Goal: Information Seeking & Learning: Learn about a topic

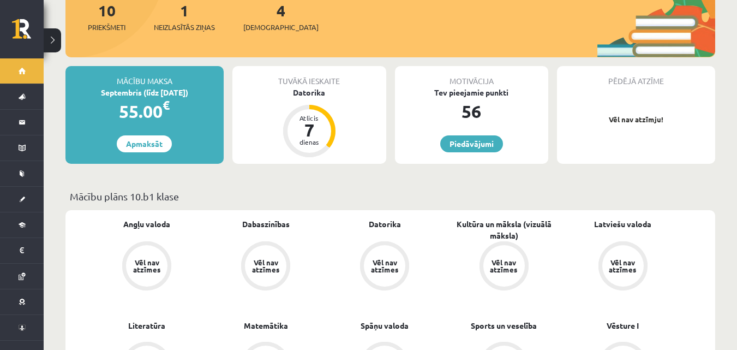
scroll to position [164, 0]
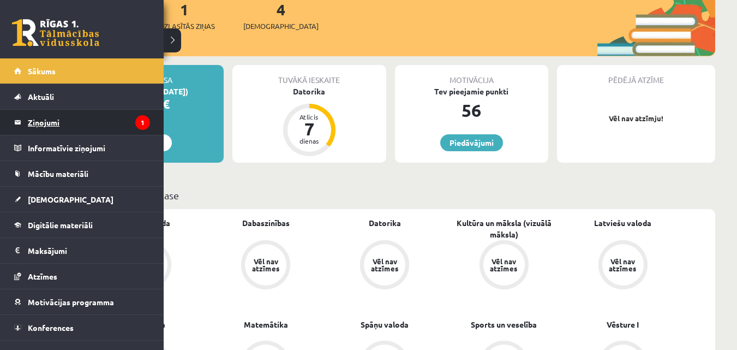
click at [87, 131] on legend "Ziņojumi 1" at bounding box center [89, 122] width 122 height 25
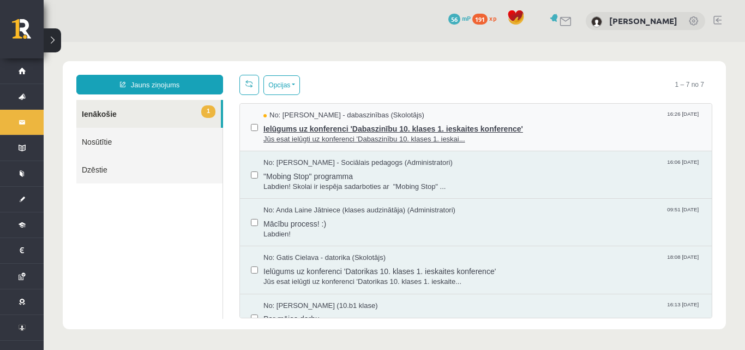
click at [335, 116] on span "No: Sanita Baumane - dabaszinības (Skolotājs)" at bounding box center [344, 115] width 161 height 10
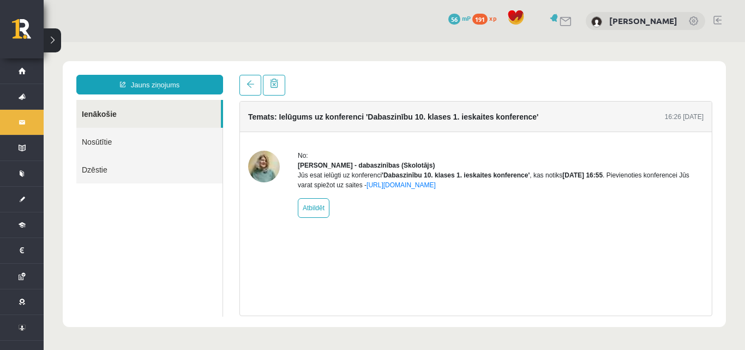
click at [302, 124] on div "Temats: Ielūgums uz konferenci 'Dabaszinību 10. klases 1. ieskaites konference'" at bounding box center [393, 116] width 290 height 15
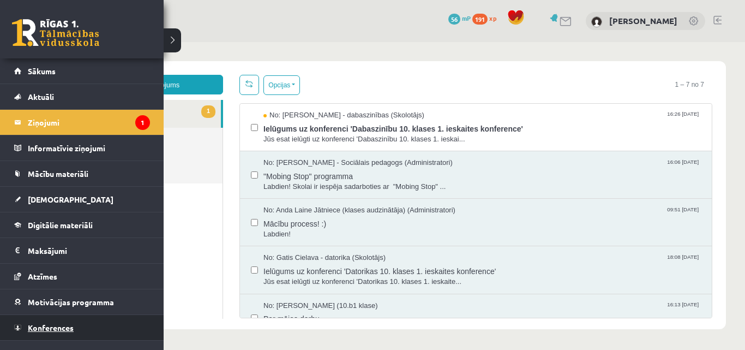
click at [118, 319] on link "Konferences" at bounding box center [82, 327] width 136 height 25
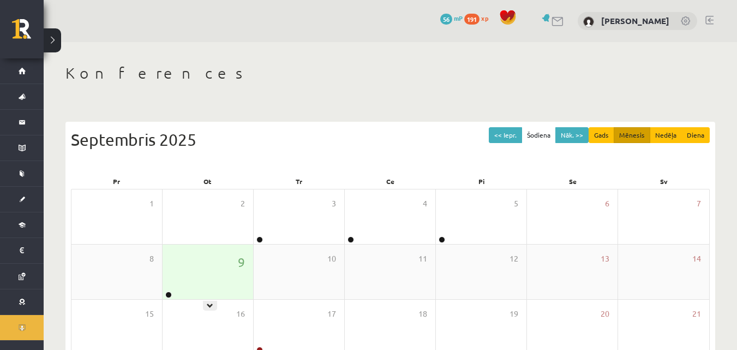
click at [213, 279] on div "9" at bounding box center [208, 271] width 91 height 55
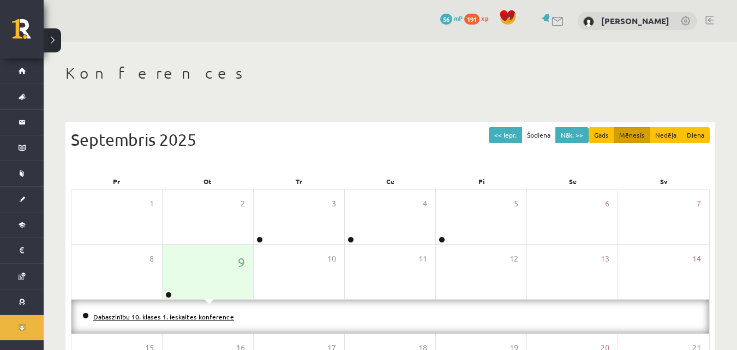
click at [195, 319] on link "Dabaszinību 10. klases 1. ieskaites konference" at bounding box center [163, 316] width 141 height 9
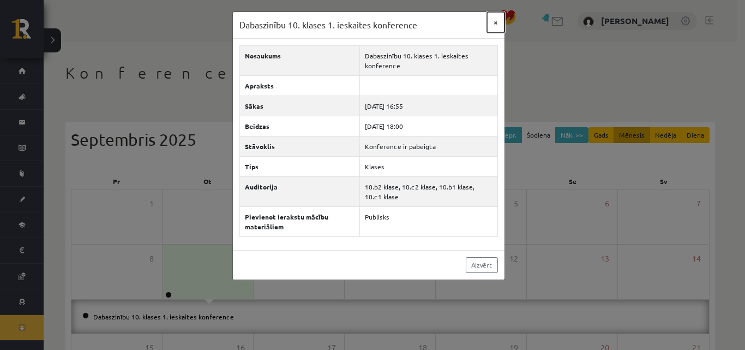
click at [499, 20] on button "×" at bounding box center [495, 22] width 17 height 21
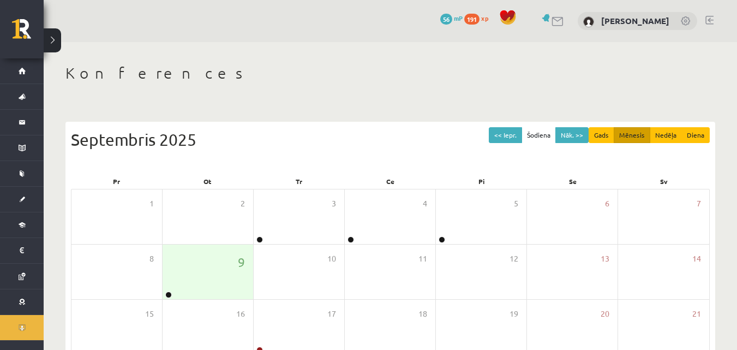
click at [553, 20] on link at bounding box center [547, 18] width 11 height 8
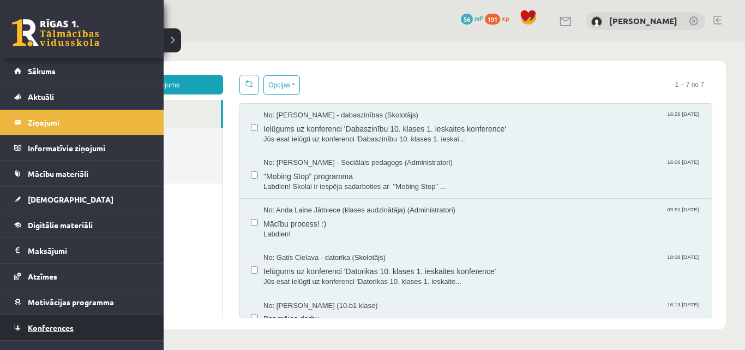
click at [58, 331] on span "Konferences" at bounding box center [51, 327] width 46 height 10
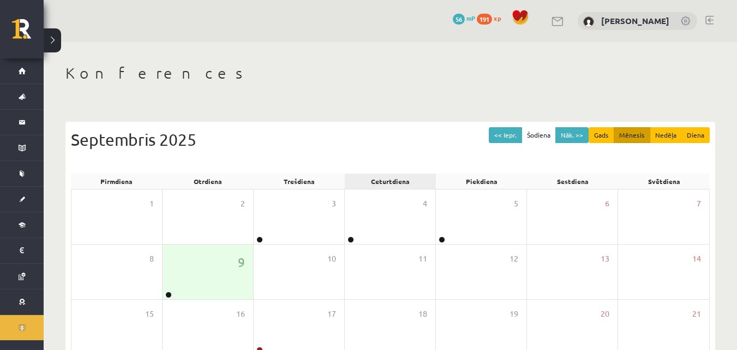
scroll to position [55, 0]
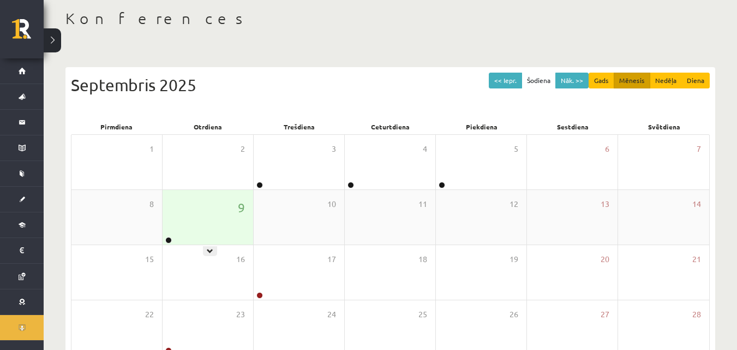
click at [201, 241] on div "9" at bounding box center [208, 217] width 91 height 55
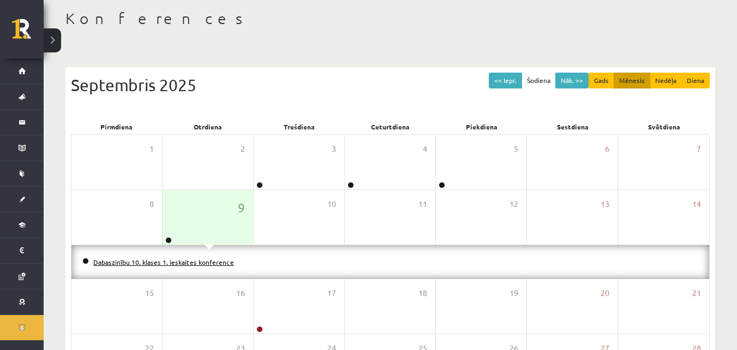
click at [200, 265] on link "Dabaszinību 10. klases 1. ieskaites konference" at bounding box center [163, 262] width 141 height 9
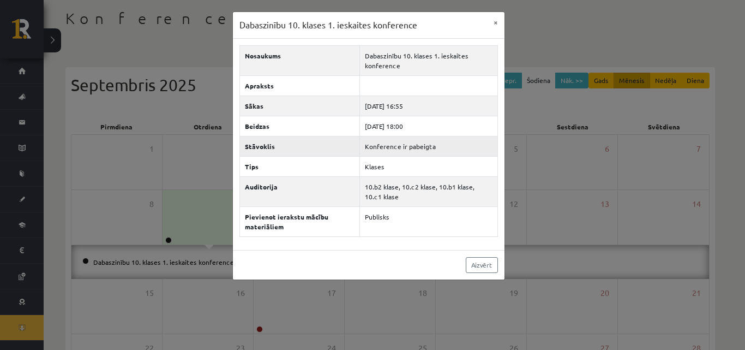
click at [392, 148] on td "Konference ir pabeigta" at bounding box center [429, 146] width 138 height 20
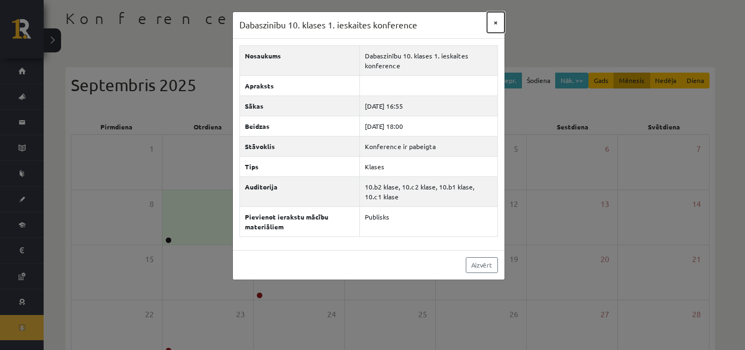
click at [503, 26] on button "×" at bounding box center [495, 22] width 17 height 21
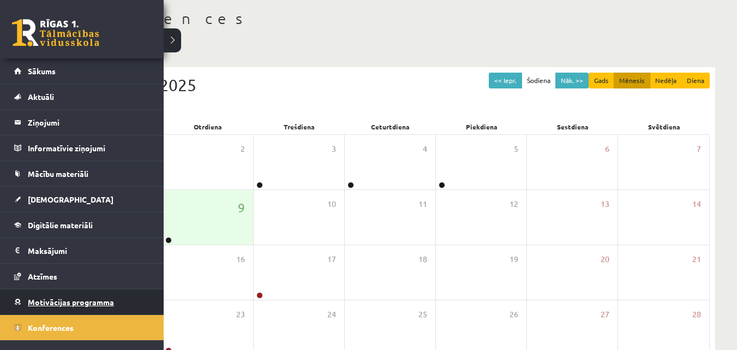
scroll to position [16, 0]
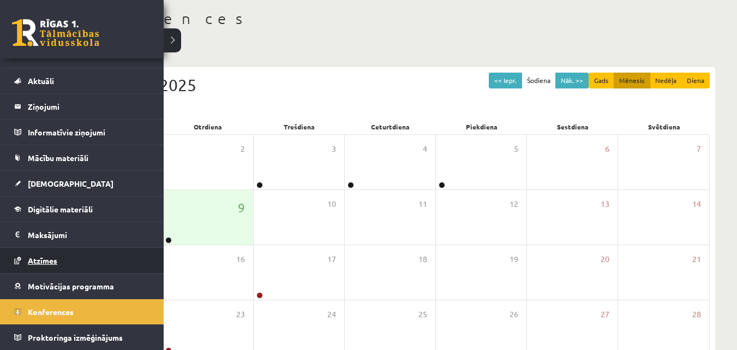
click at [76, 262] on link "Atzīmes" at bounding box center [82, 260] width 136 height 25
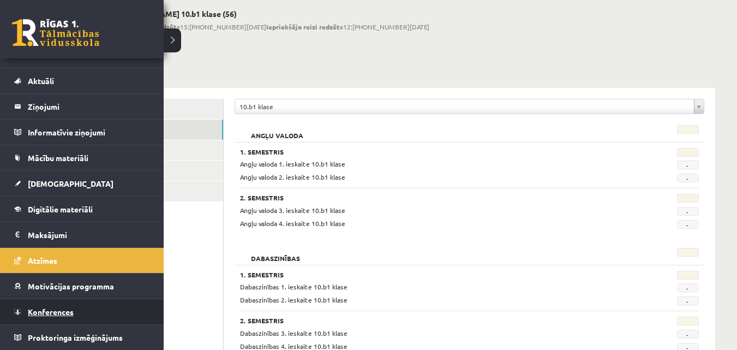
click at [33, 318] on link "Konferences" at bounding box center [82, 311] width 136 height 25
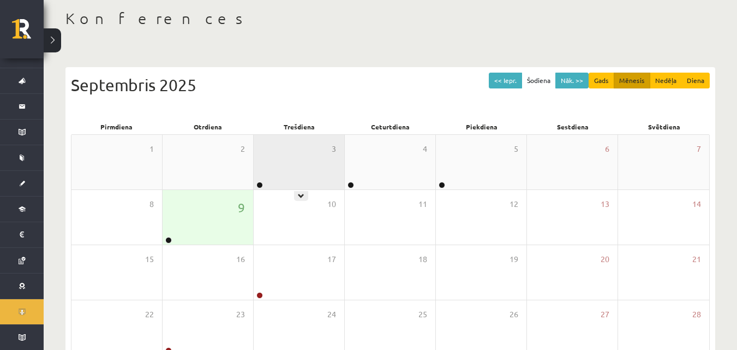
click at [270, 167] on div "3" at bounding box center [299, 162] width 91 height 55
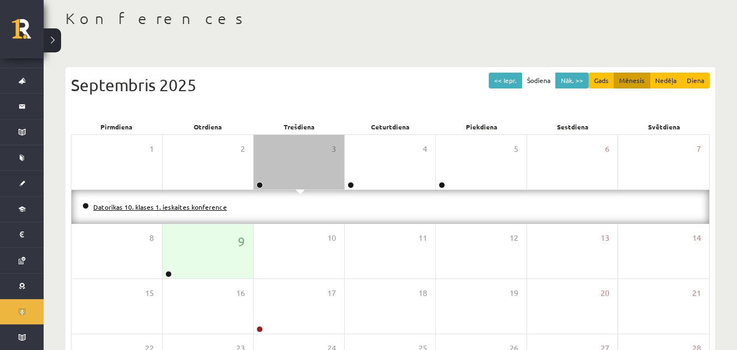
click at [202, 208] on link "Datorikas 10. klases 1. ieskaites konference" at bounding box center [160, 206] width 134 height 9
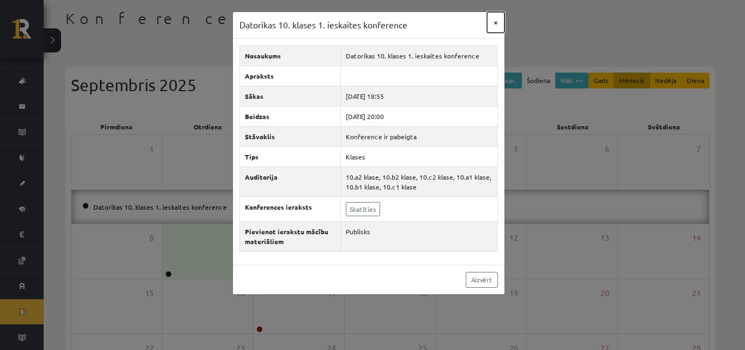
click at [493, 23] on button "×" at bounding box center [495, 22] width 17 height 21
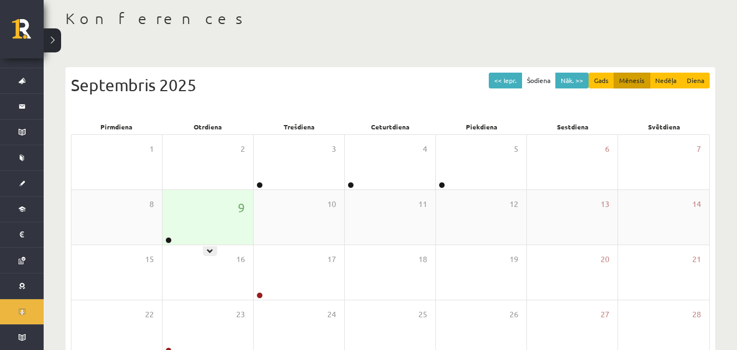
click at [187, 226] on div "9" at bounding box center [208, 217] width 91 height 55
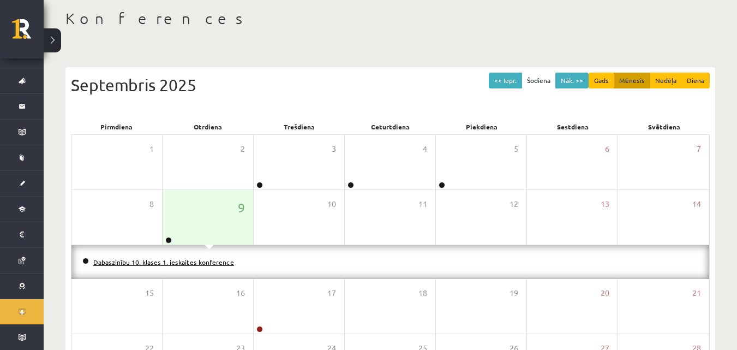
click at [199, 262] on link "Dabaszinību 10. klases 1. ieskaites konference" at bounding box center [163, 262] width 141 height 9
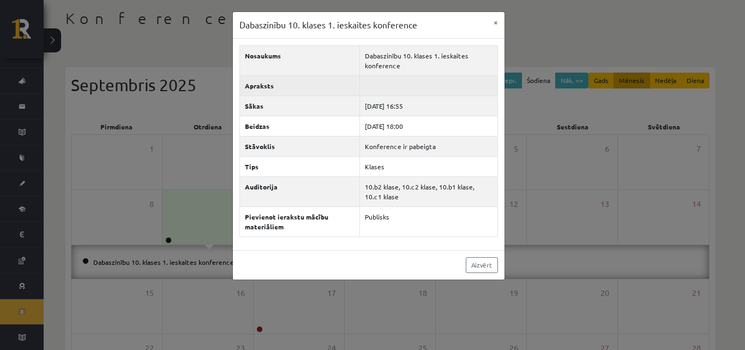
click at [380, 80] on td at bounding box center [429, 85] width 138 height 20
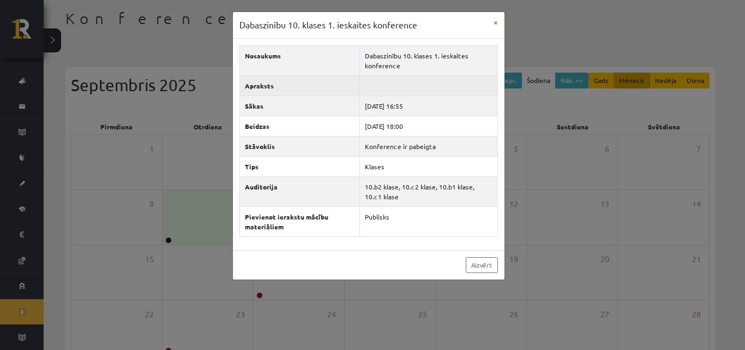
click at [380, 80] on td at bounding box center [429, 85] width 138 height 20
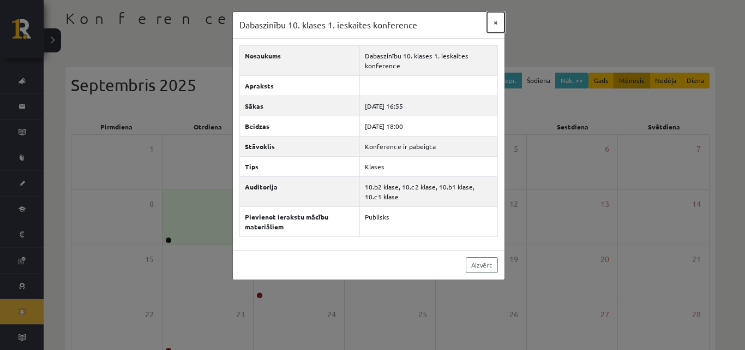
click at [494, 24] on button "×" at bounding box center [495, 22] width 17 height 21
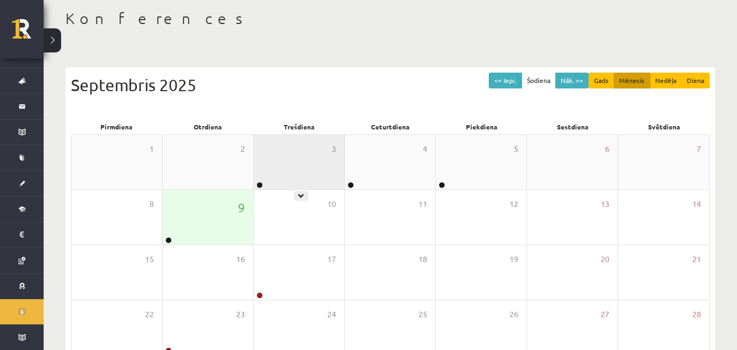
click at [312, 168] on div "3" at bounding box center [299, 162] width 91 height 55
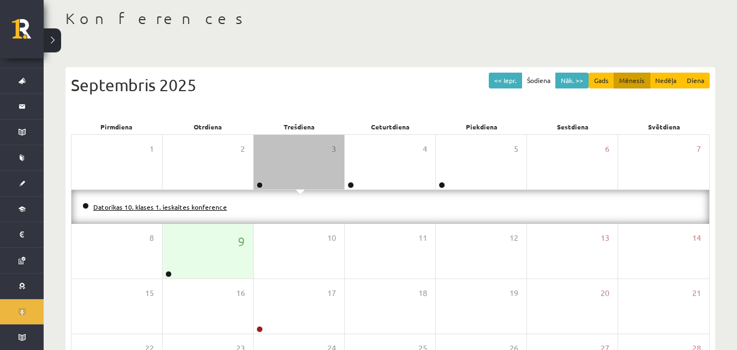
click at [198, 207] on link "Datorikas 10. klases 1. ieskaites konference" at bounding box center [160, 206] width 134 height 9
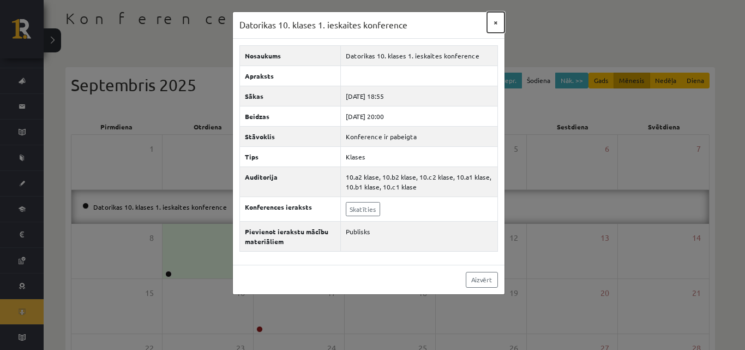
click at [499, 23] on button "×" at bounding box center [495, 22] width 17 height 21
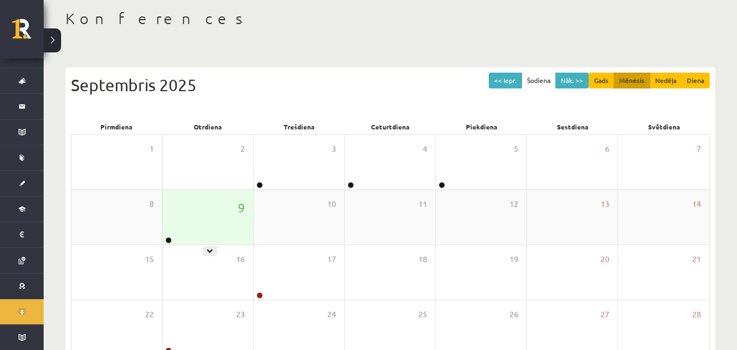
click at [201, 228] on div "9" at bounding box center [208, 217] width 91 height 55
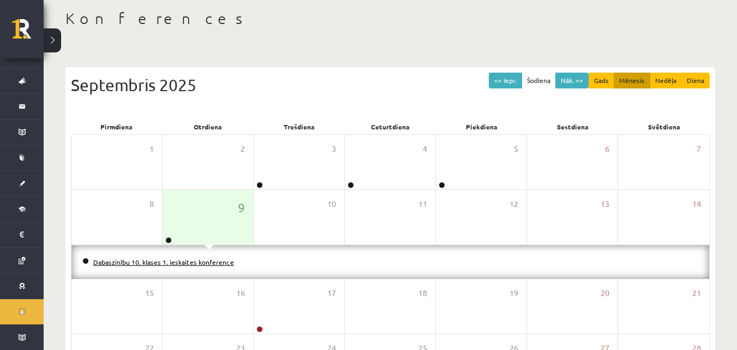
click at [199, 263] on link "Dabaszinību 10. klases 1. ieskaites konference" at bounding box center [163, 262] width 141 height 9
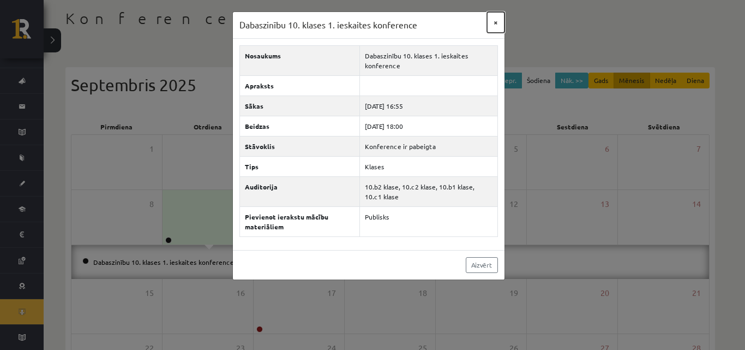
click at [491, 21] on button "×" at bounding box center [495, 22] width 17 height 21
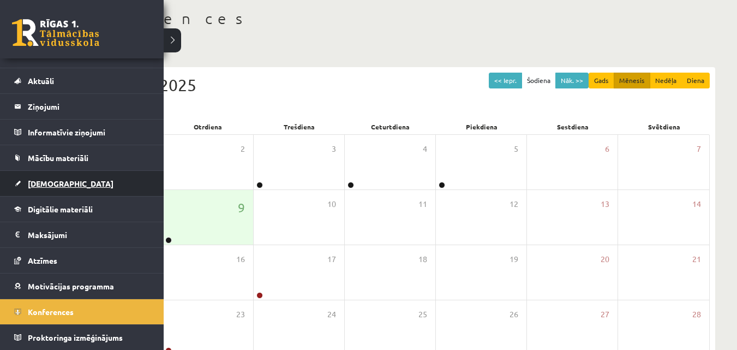
click at [76, 184] on link "[DEMOGRAPHIC_DATA]" at bounding box center [82, 183] width 136 height 25
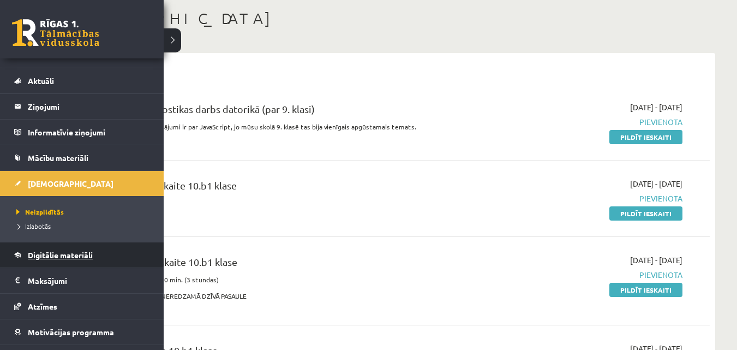
click at [41, 254] on span "Digitālie materiāli" at bounding box center [60, 255] width 65 height 10
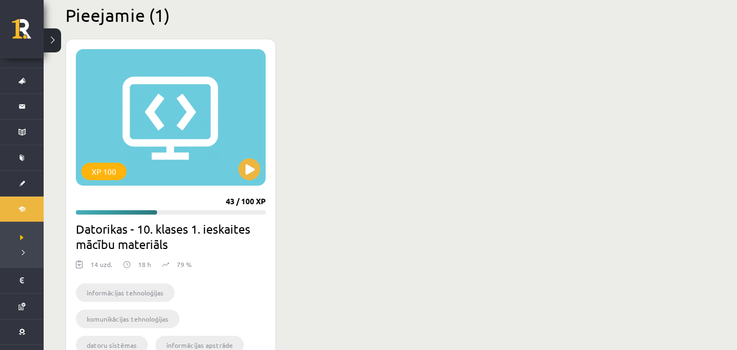
scroll to position [273, 0]
click at [205, 160] on div "XP 100" at bounding box center [171, 117] width 190 height 136
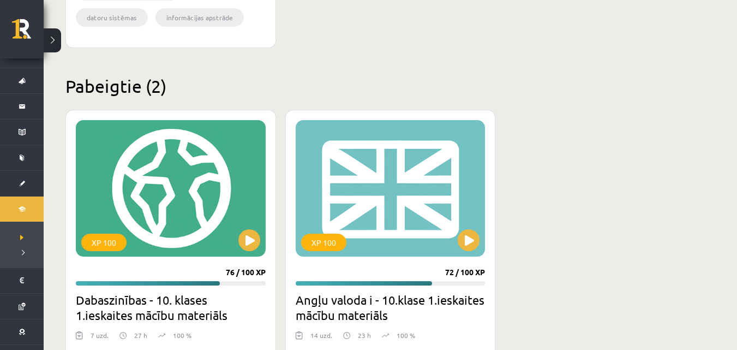
scroll to position [600, 0]
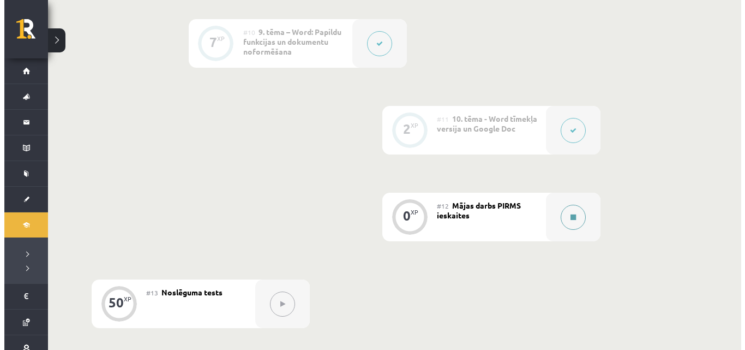
scroll to position [1091, 0]
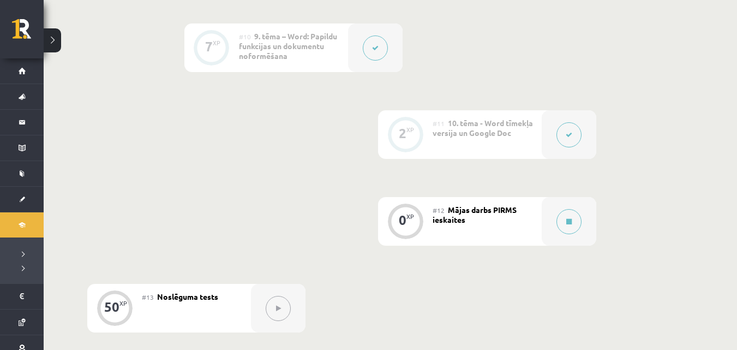
click at [528, 229] on div "#12 Mājas darbs PIRMS ieskaites" at bounding box center [487, 221] width 109 height 49
click at [559, 221] on button at bounding box center [569, 221] width 25 height 25
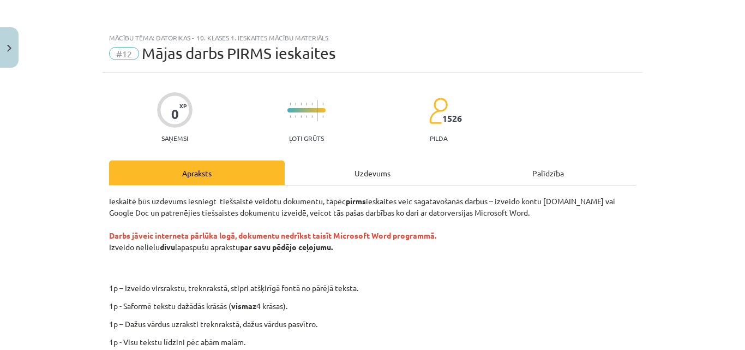
click at [346, 169] on div "Uzdevums" at bounding box center [373, 172] width 176 height 25
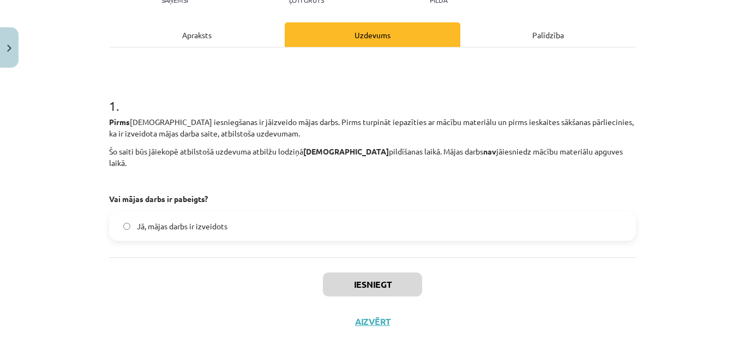
scroll to position [144, 0]
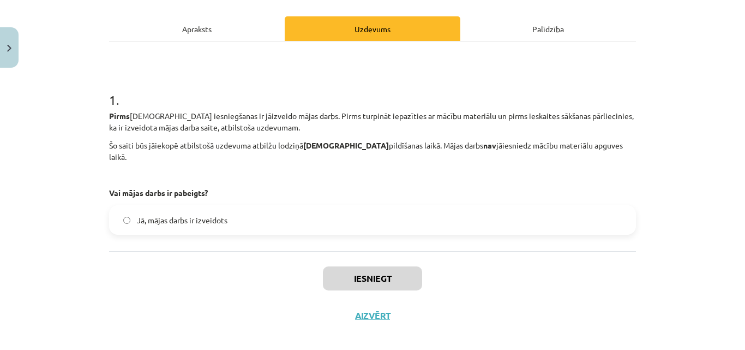
click at [238, 27] on div "Apraksts" at bounding box center [197, 28] width 176 height 25
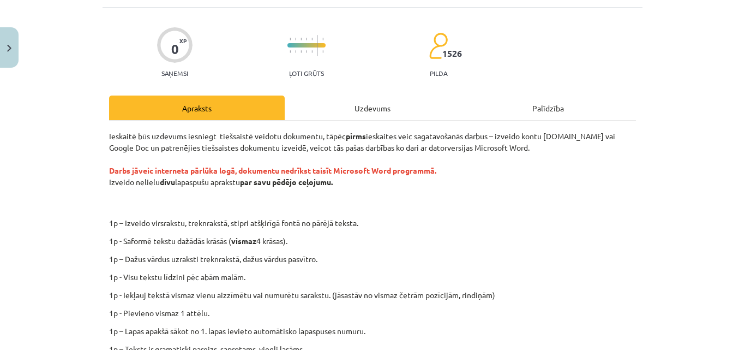
scroll to position [12, 0]
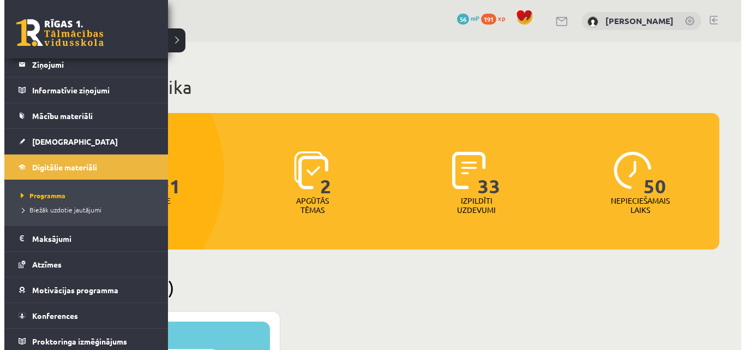
scroll to position [62, 0]
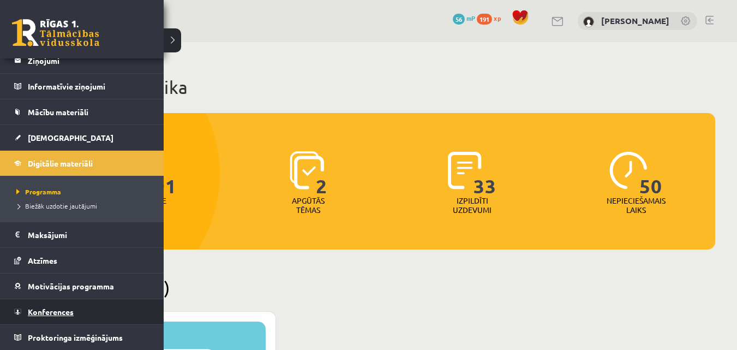
click at [47, 310] on span "Konferences" at bounding box center [51, 312] width 46 height 10
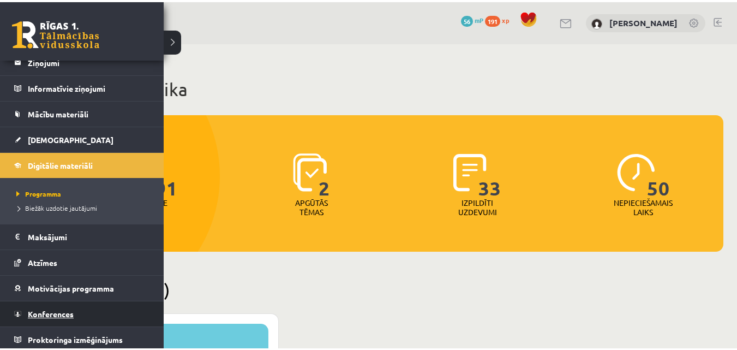
scroll to position [16, 0]
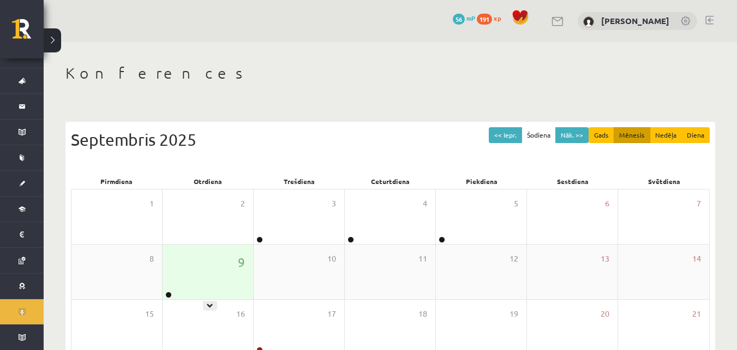
click at [201, 296] on div "9" at bounding box center [208, 271] width 91 height 55
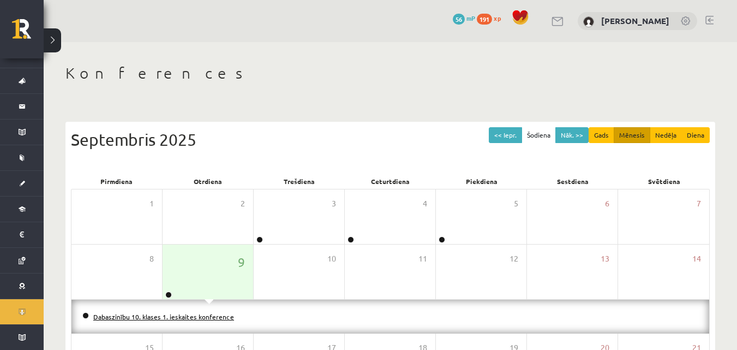
click at [195, 314] on link "Dabaszinību 10. klases 1. ieskaites konference" at bounding box center [163, 316] width 141 height 9
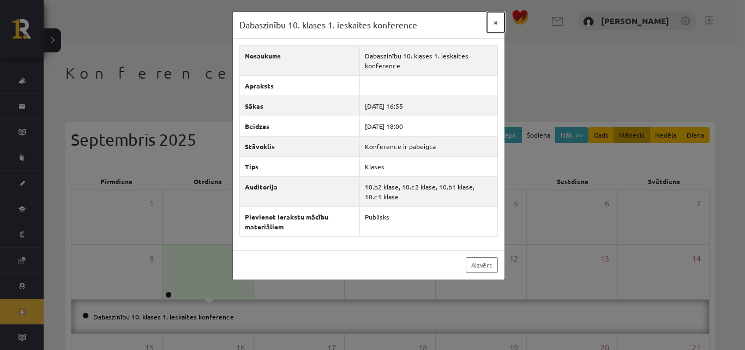
click at [498, 23] on button "×" at bounding box center [495, 22] width 17 height 21
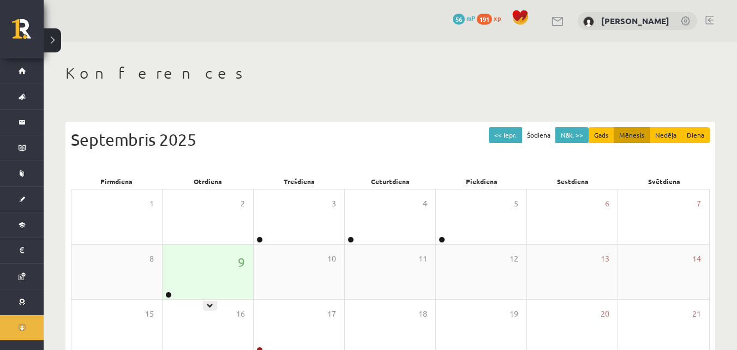
click at [196, 278] on div "9" at bounding box center [208, 271] width 91 height 55
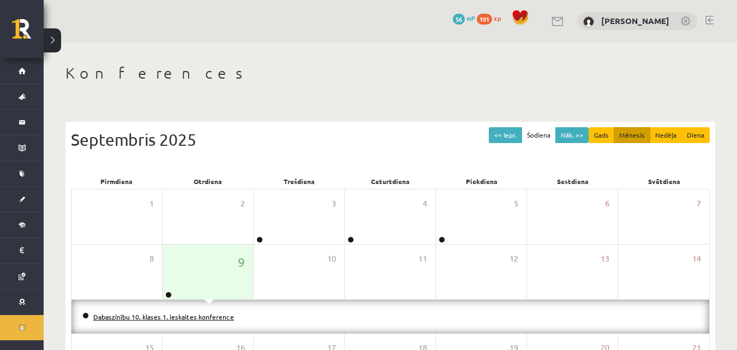
click at [199, 315] on link "Dabaszinību 10. klases 1. ieskaites konference" at bounding box center [163, 316] width 141 height 9
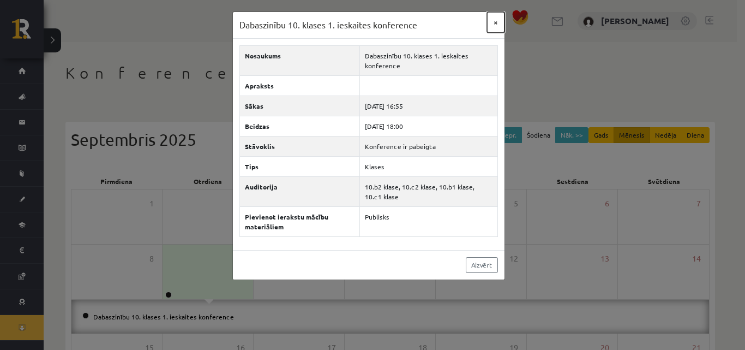
click at [500, 21] on button "×" at bounding box center [495, 22] width 17 height 21
